Goal: Transaction & Acquisition: Purchase product/service

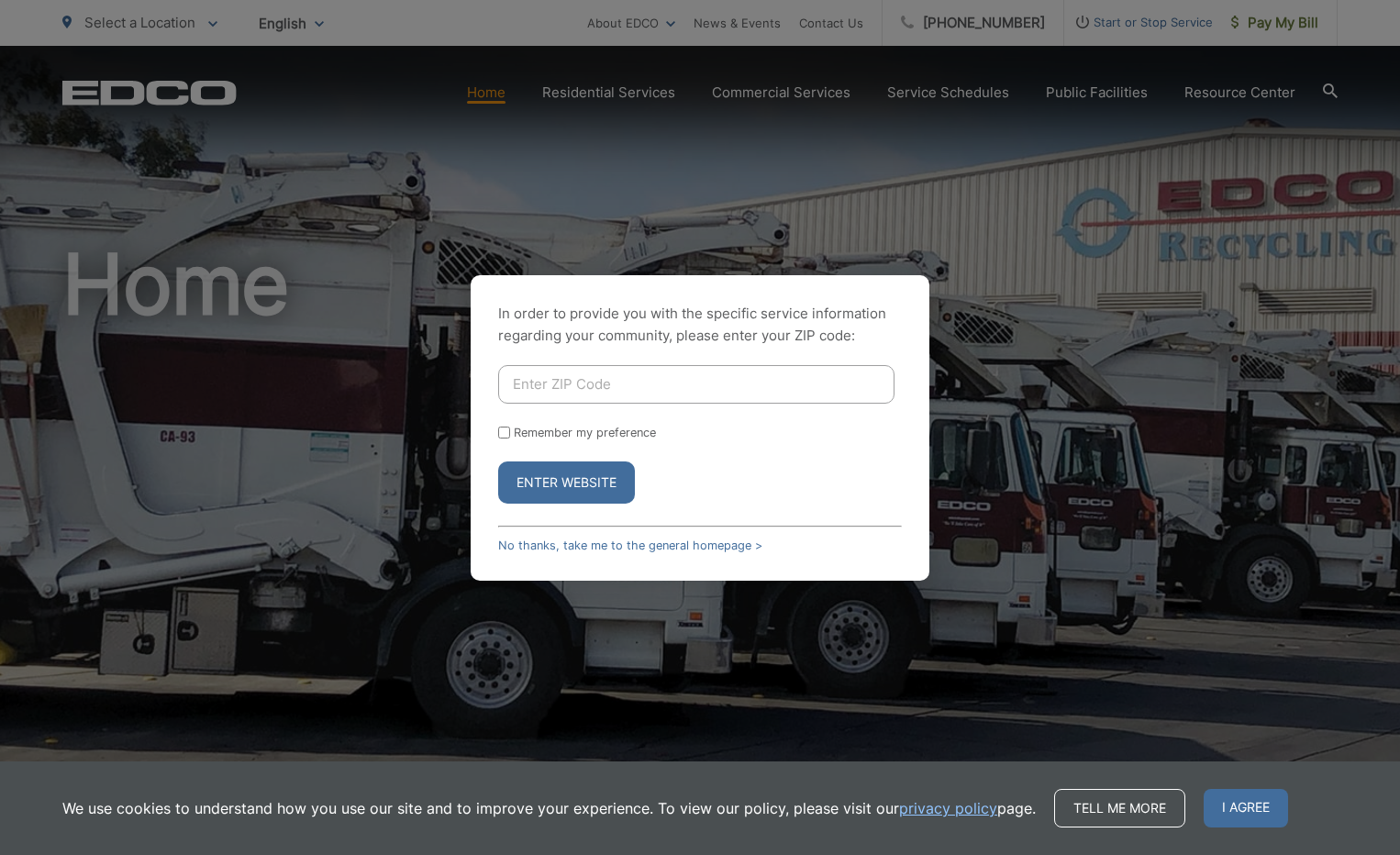
click at [654, 382] on input "Enter ZIP Code" at bounding box center [696, 384] width 396 height 39
type input "90755"
click at [502, 435] on input "Remember my preference" at bounding box center [504, 432] width 12 height 12
checkbox input "true"
click at [570, 484] on button "Enter Website" at bounding box center [566, 482] width 136 height 42
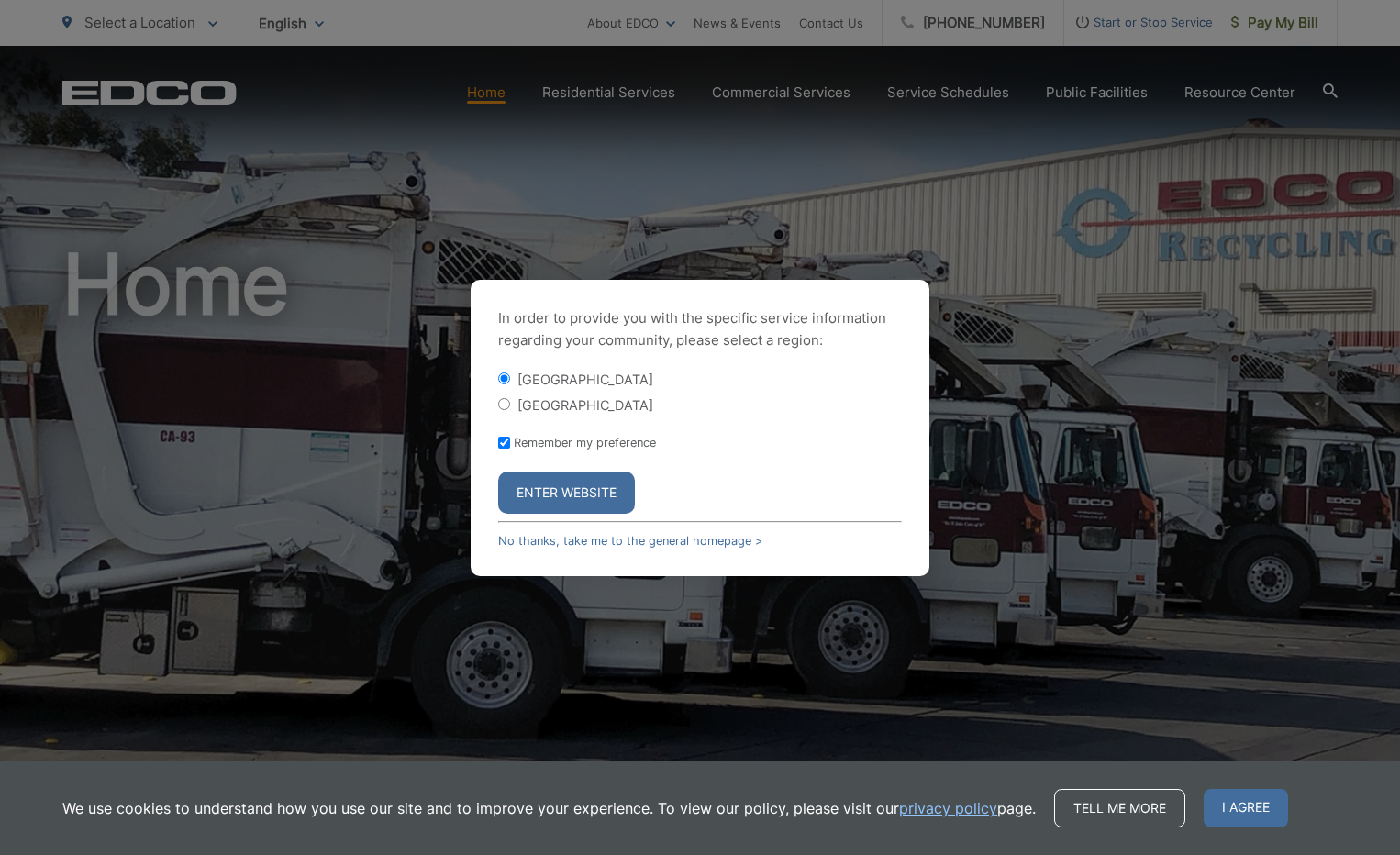
click at [508, 410] on div "[GEOGRAPHIC_DATA]" at bounding box center [700, 405] width 404 height 18
click at [502, 404] on input "[GEOGRAPHIC_DATA]" at bounding box center [504, 404] width 12 height 12
radio input "true"
click at [575, 490] on button "Enter Website" at bounding box center [566, 492] width 136 height 42
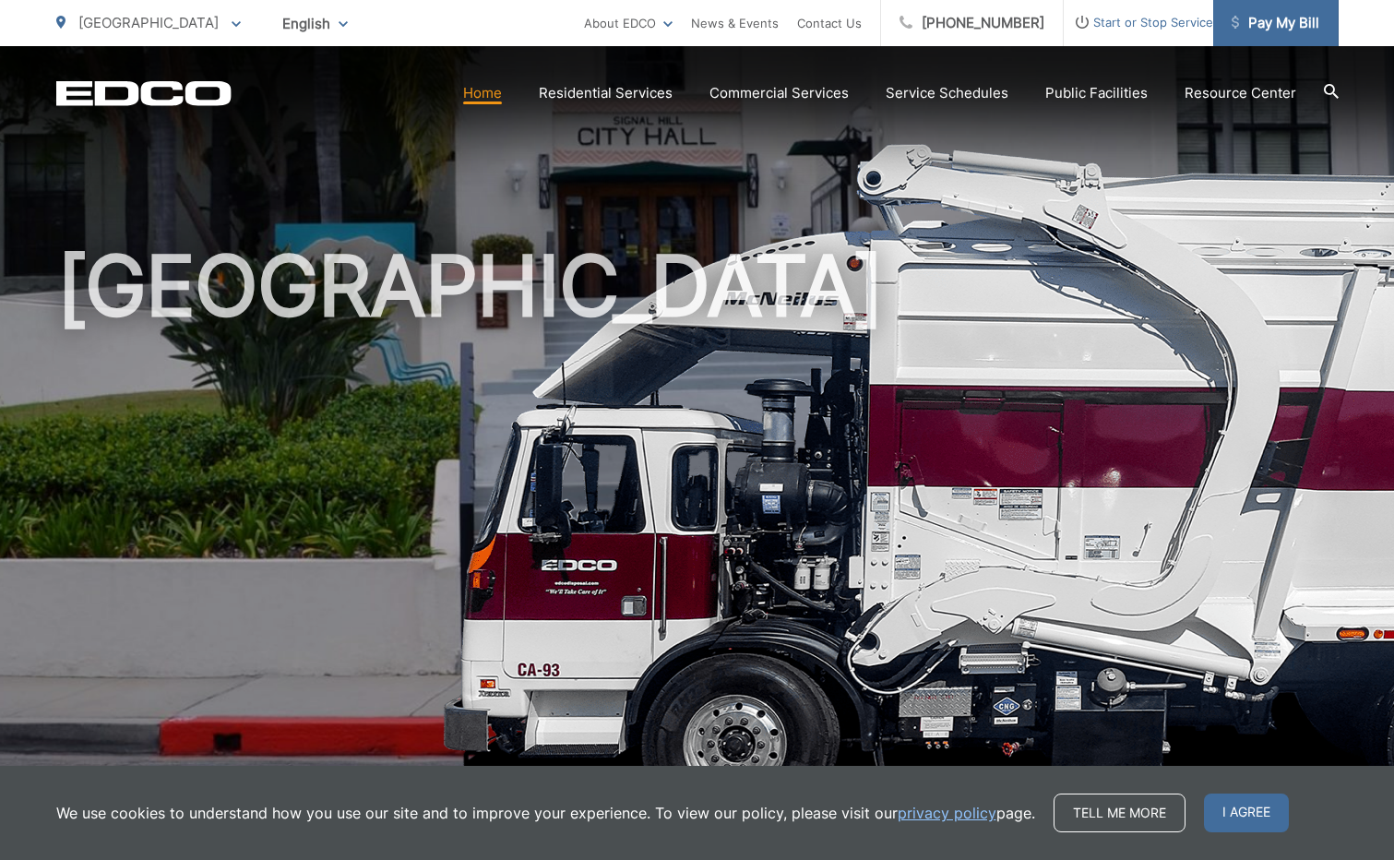
click at [1297, 31] on span "Pay My Bill" at bounding box center [1275, 23] width 88 height 22
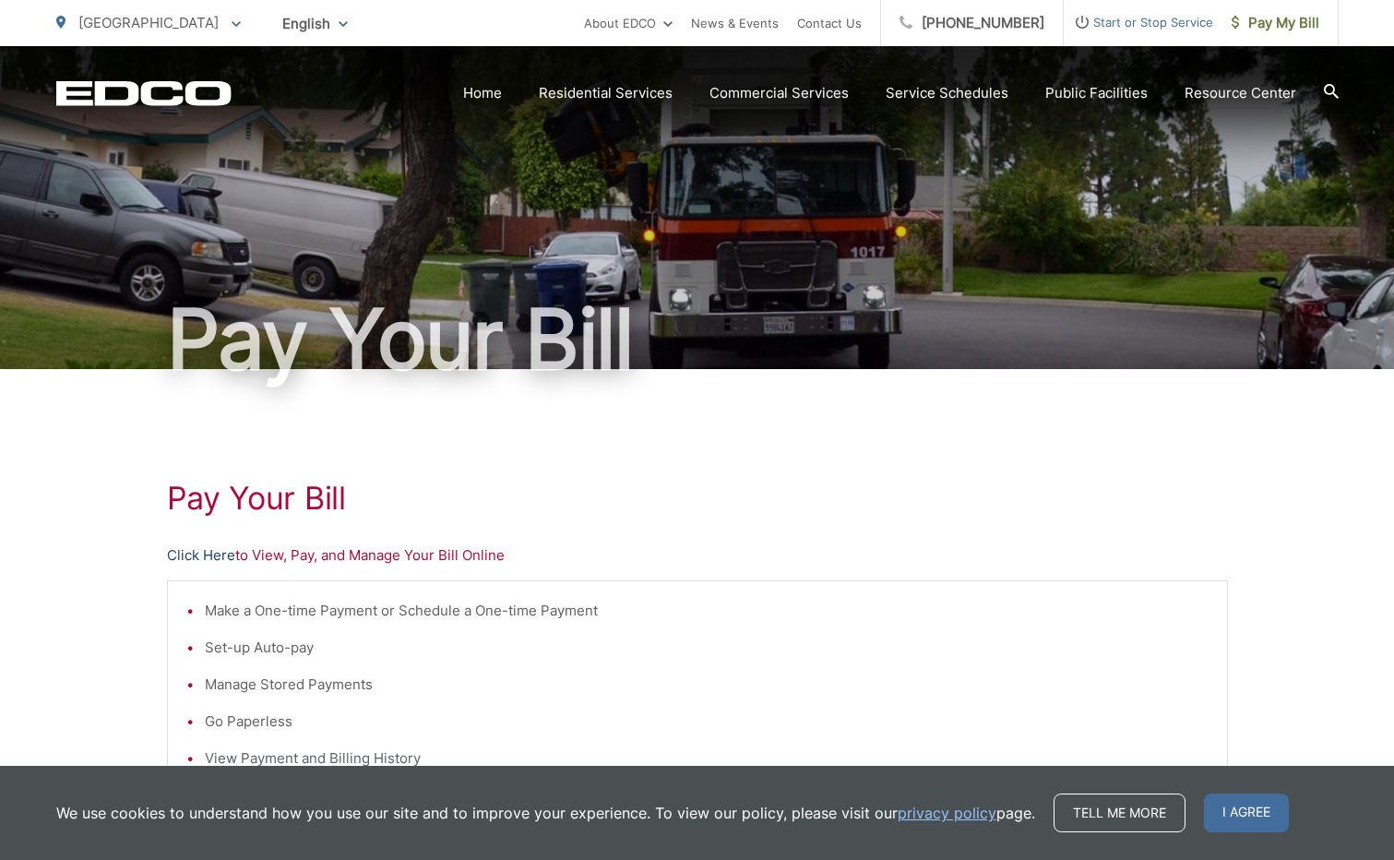
click at [213, 558] on link "Click Here" at bounding box center [201, 555] width 68 height 22
